Goal: Find specific page/section: Find specific page/section

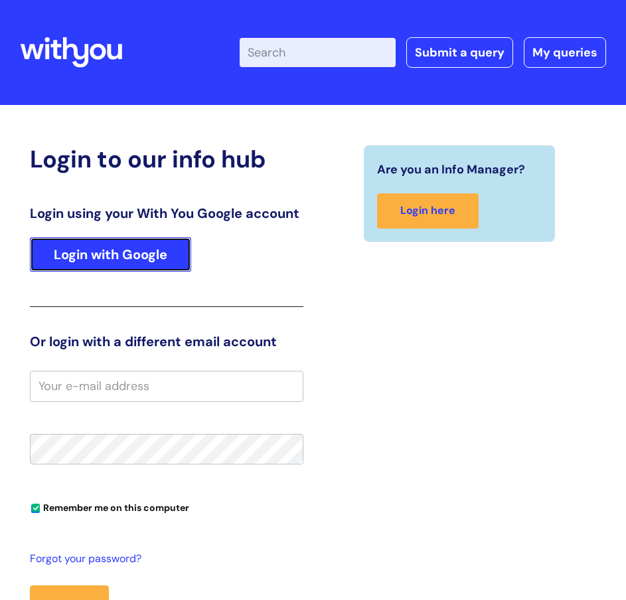
click at [159, 256] on link "Login with Google" at bounding box center [110, 254] width 161 height 35
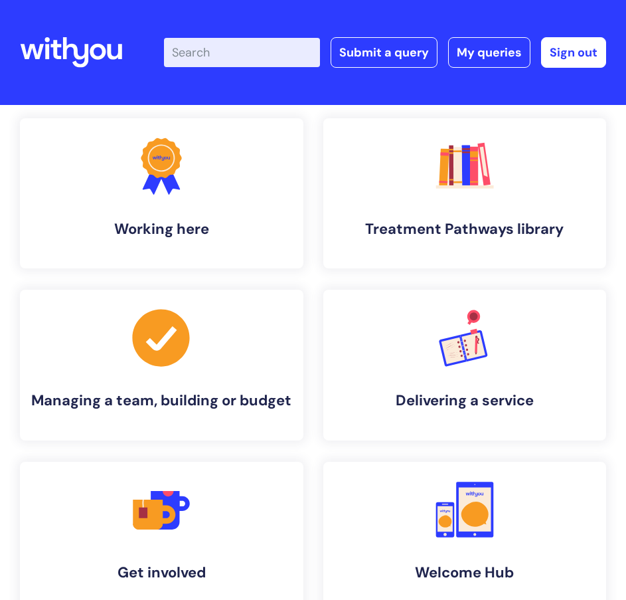
click at [96, 54] on icon at bounding box center [71, 53] width 102 height 32
drag, startPoint x: 11, startPoint y: 7, endPoint x: 361, endPoint y: 110, distance: 364.9
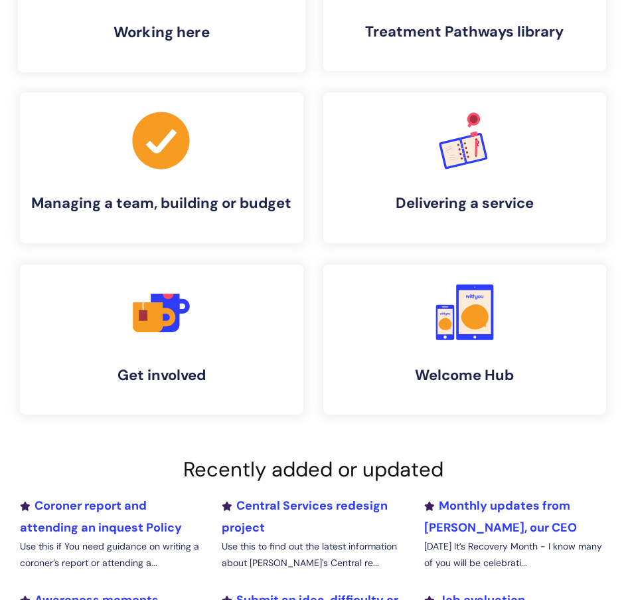
scroll to position [200, 0]
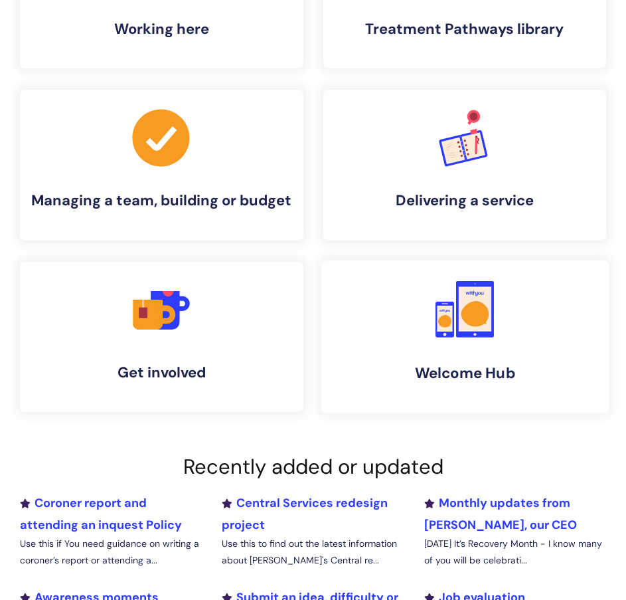
click at [374, 369] on h4 "Welcome Hub" at bounding box center [465, 373] width 266 height 18
